Goal: Find specific page/section: Find specific page/section

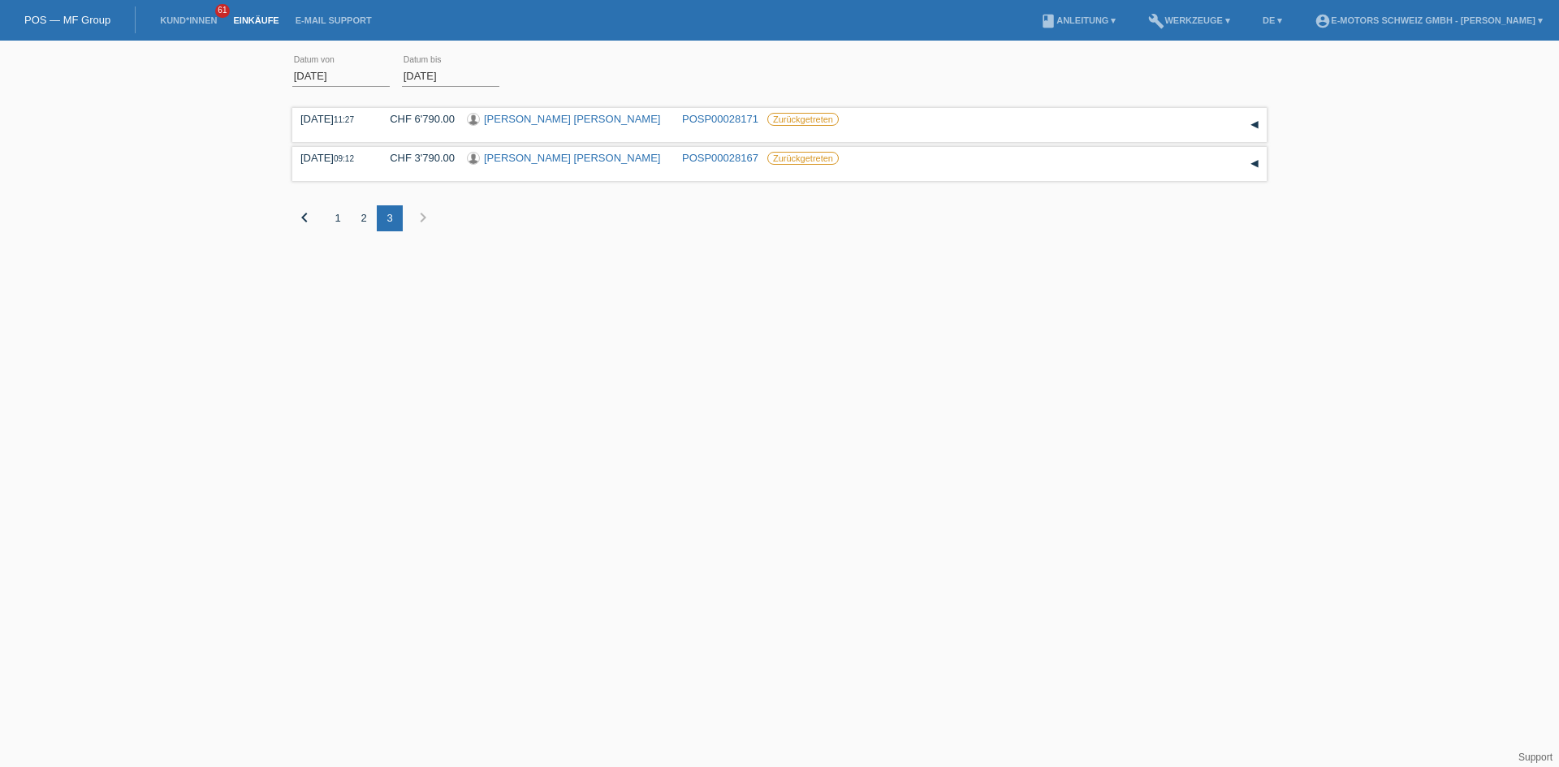
click at [259, 20] on link "Einkäufe" at bounding box center [256, 20] width 62 height 10
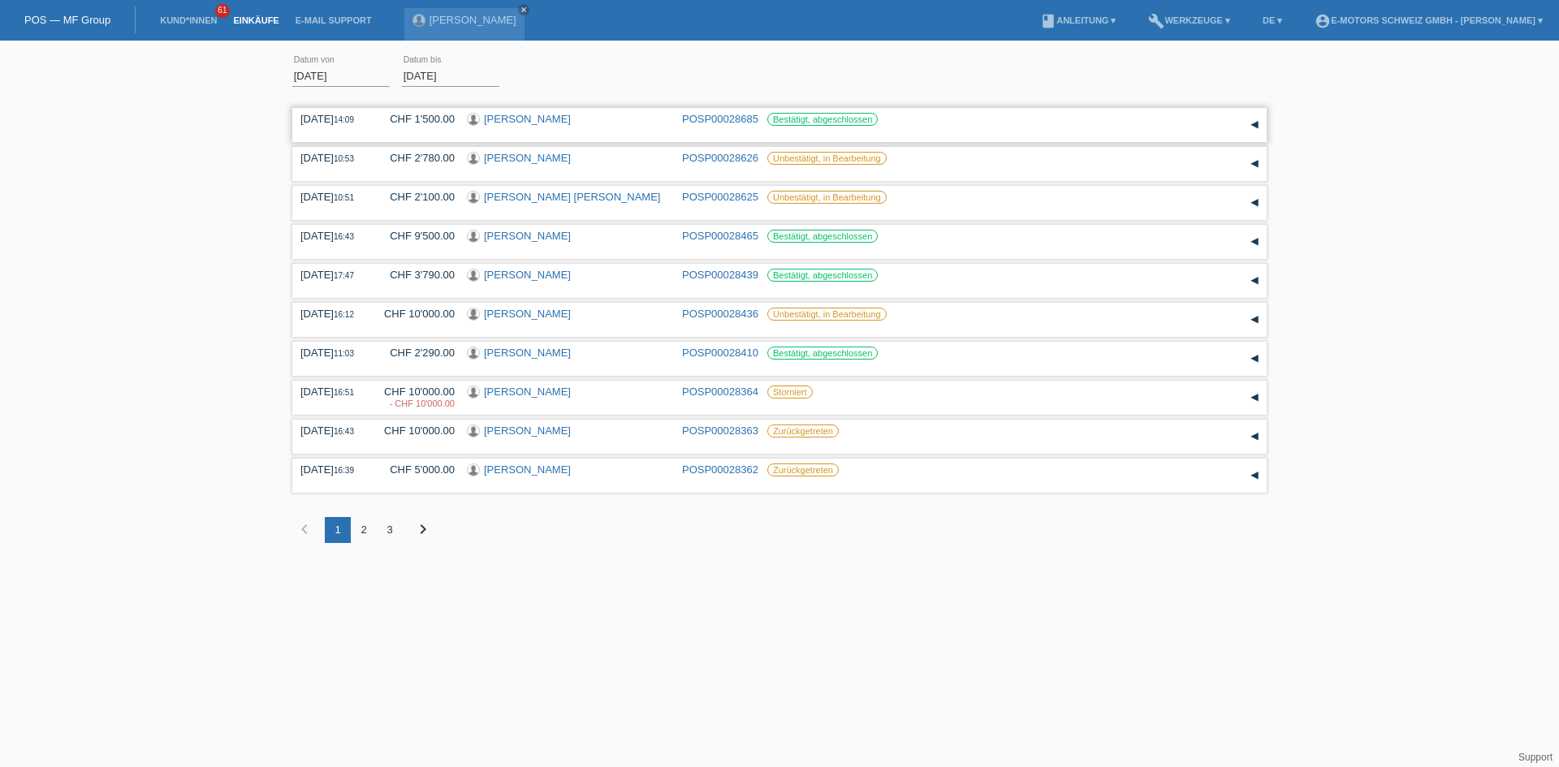
click at [533, 121] on link "[PERSON_NAME]" at bounding box center [527, 119] width 87 height 12
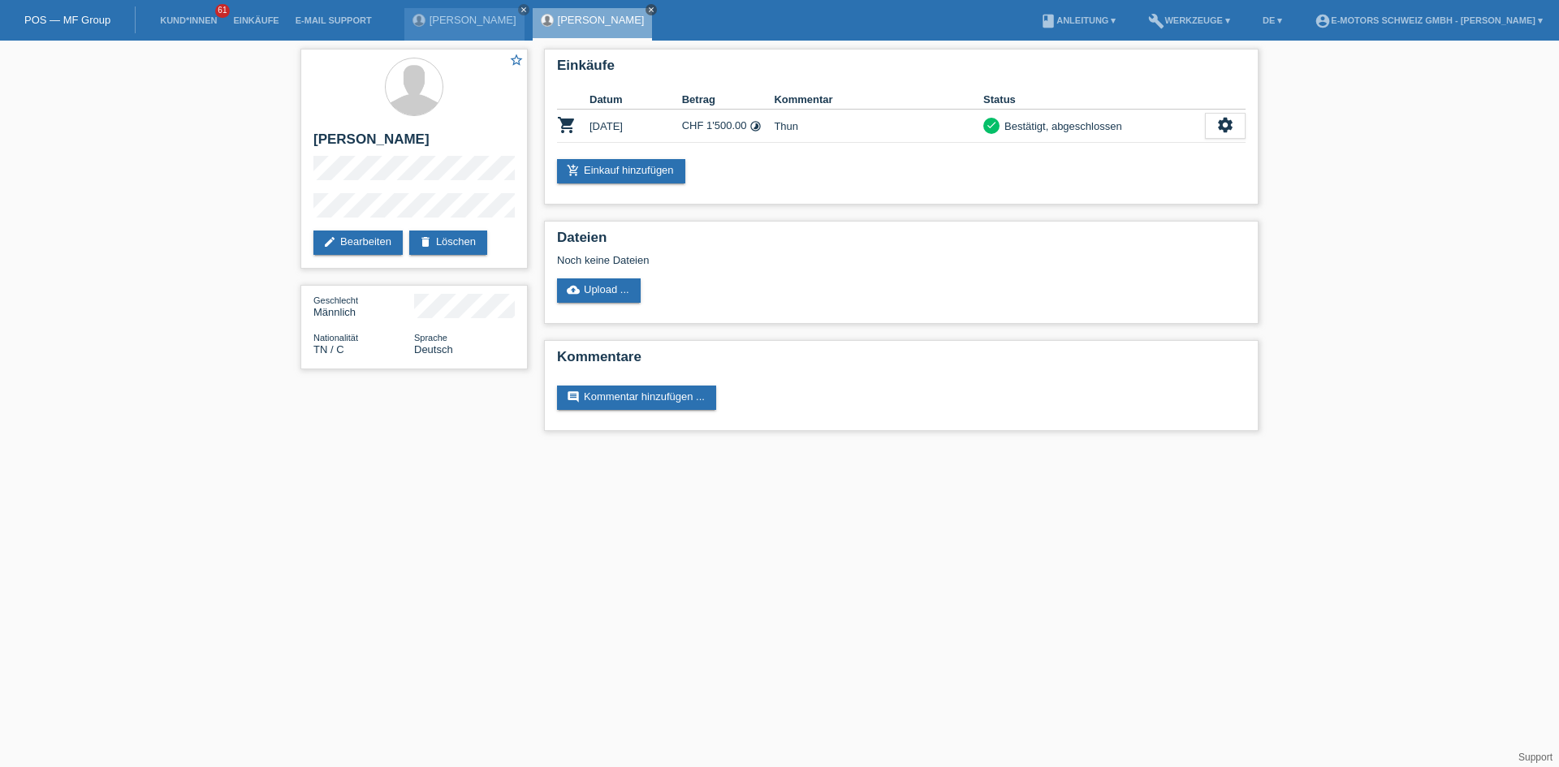
click at [647, 12] on icon "close" at bounding box center [651, 10] width 8 height 8
click at [256, 20] on link "Einkäufe" at bounding box center [256, 20] width 62 height 10
